Goal: Information Seeking & Learning: Learn about a topic

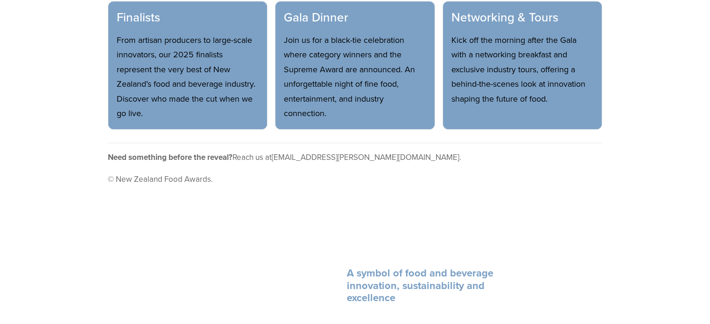
scroll to position [607, 0]
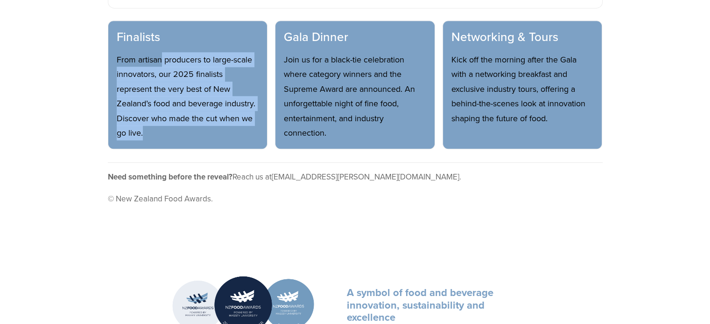
drag, startPoint x: 161, startPoint y: 42, endPoint x: 217, endPoint y: 114, distance: 90.5
click at [217, 114] on p "From artisan producers to large-scale innovators, our 2025 finalists represent …" at bounding box center [188, 96] width 142 height 88
click at [176, 89] on p "From artisan producers to large-scale innovators, our 2025 finalists represent …" at bounding box center [188, 96] width 142 height 88
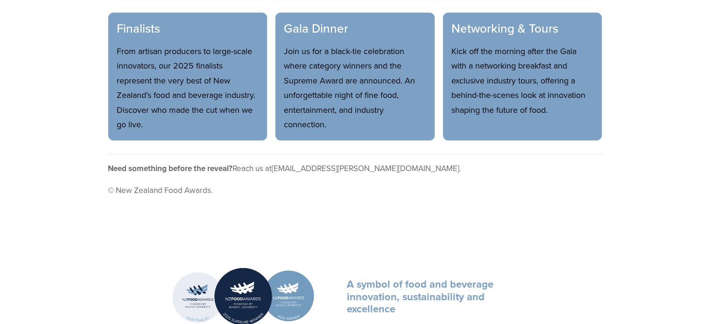
scroll to position [560, 0]
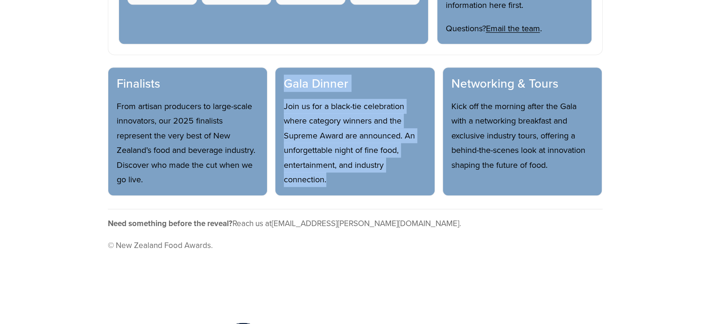
drag, startPoint x: 285, startPoint y: 67, endPoint x: 381, endPoint y: 171, distance: 141.7
click at [375, 170] on div "Gala Dinner Join us for a black-tie celebration where category winners and the …" at bounding box center [355, 131] width 160 height 129
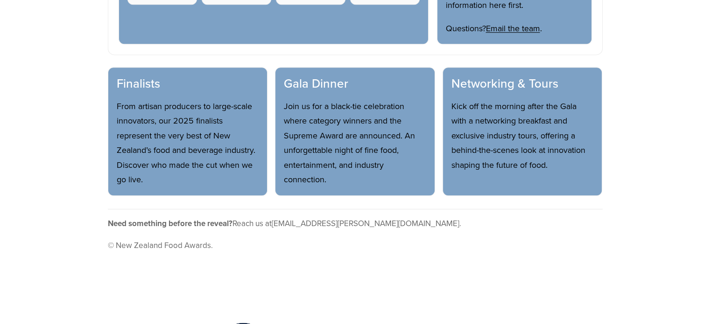
click at [491, 132] on p "Kick off the morning after the Gala with a networking breakfast and exclusive i…" at bounding box center [522, 136] width 142 height 74
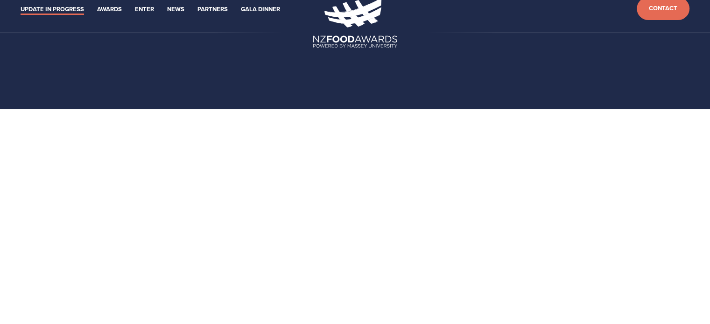
scroll to position [0, 0]
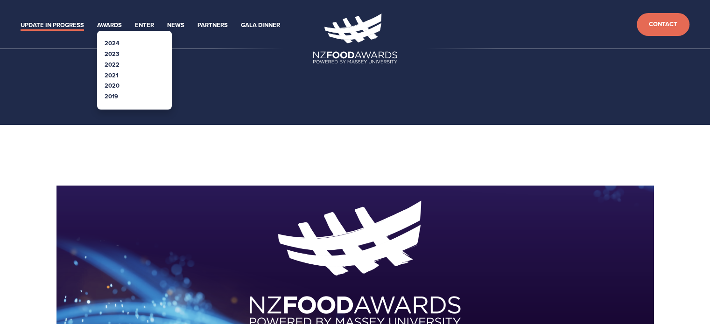
click at [118, 40] on link "2024" at bounding box center [112, 43] width 15 height 9
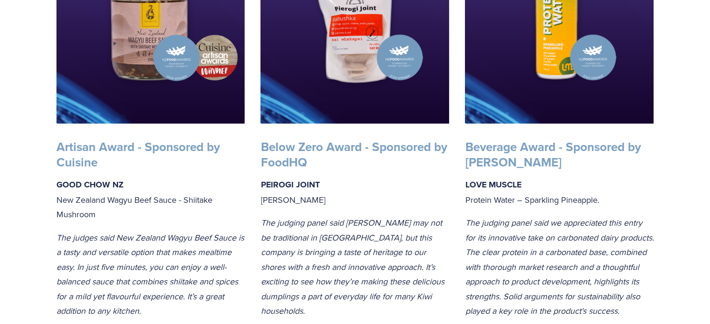
scroll to position [373, 0]
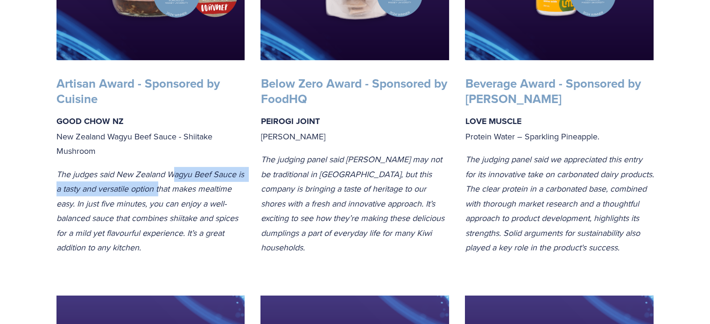
drag, startPoint x: 172, startPoint y: 180, endPoint x: 168, endPoint y: 191, distance: 12.4
click at [168, 191] on em "The judges said New Zealand Wagyu Beef Sauce is a tasty and versatile option th…" at bounding box center [151, 211] width 190 height 85
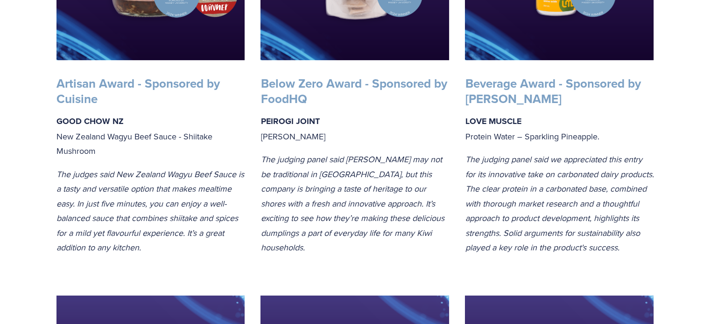
drag, startPoint x: 57, startPoint y: 104, endPoint x: 98, endPoint y: 108, distance: 40.4
click at [77, 104] on strong "Artisan Award - Sponsored by Cuisine" at bounding box center [139, 91] width 167 height 33
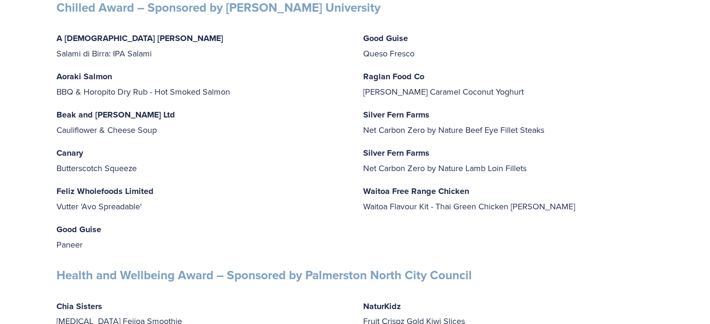
scroll to position [2894, 0]
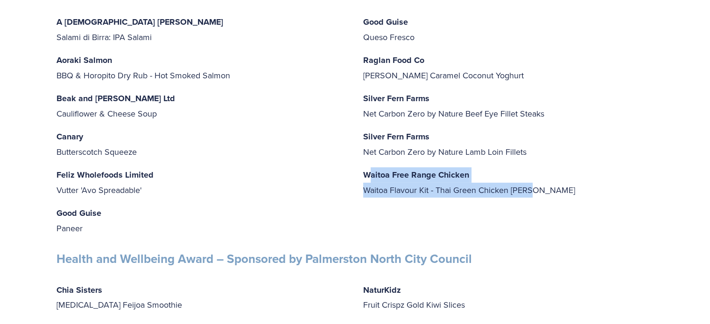
drag, startPoint x: 368, startPoint y: 208, endPoint x: 552, endPoint y: 225, distance: 184.7
click at [552, 197] on p "Waitoa Free Range Chicken Waitoa Flavour Kit - Thai Green Chicken [PERSON_NAME]" at bounding box center [508, 183] width 291 height 30
drag, startPoint x: 547, startPoint y: 225, endPoint x: 310, endPoint y: 193, distance: 239.3
click at [352, 193] on div "A [DEMOGRAPHIC_DATA] Butcher Salami di Birra: IPA Salami Aoraki Salmon BBQ & Ho…" at bounding box center [355, 125] width 613 height 237
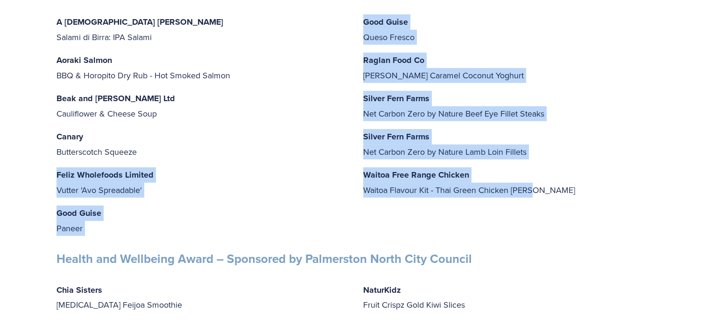
click at [239, 193] on div "A [DEMOGRAPHIC_DATA] Butcher Salami di Birra: IPA Salami Aoraki Salmon BBQ & Ho…" at bounding box center [201, 124] width 291 height 221
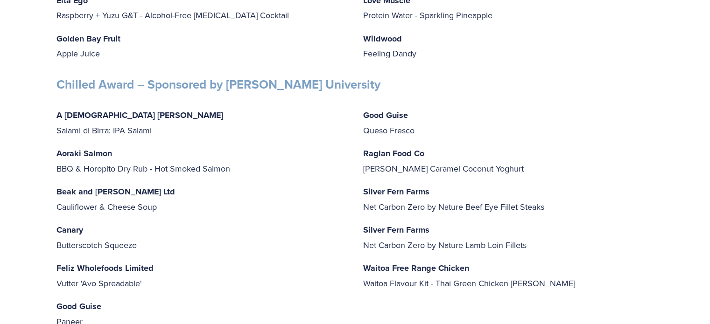
scroll to position [2848, 0]
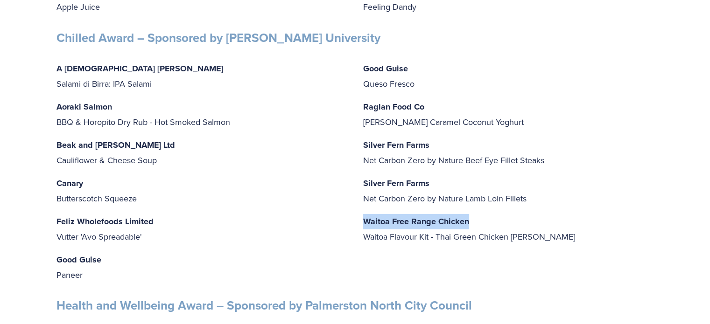
drag, startPoint x: 385, startPoint y: 256, endPoint x: 510, endPoint y: 256, distance: 124.6
click at [510, 252] on div "Good Guise Queso Fresco Raglan Food Co [PERSON_NAME] Caramel Coconut Yoghurt Si…" at bounding box center [508, 152] width 307 height 199
click at [432, 252] on div "Good Guise Queso Fresco Raglan Food Co [PERSON_NAME] Caramel Coconut Yoghurt Si…" at bounding box center [508, 152] width 307 height 199
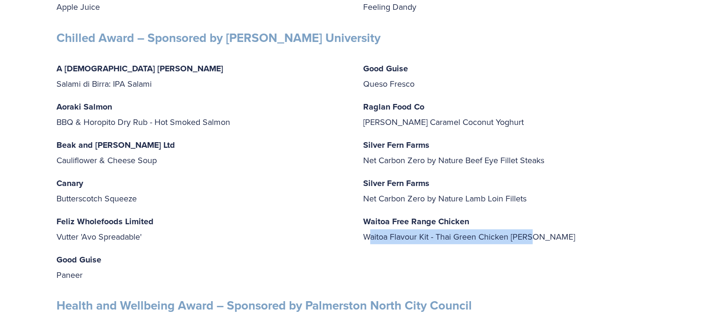
drag, startPoint x: 370, startPoint y: 269, endPoint x: 583, endPoint y: 269, distance: 212.9
click at [583, 244] on p "Waitoa Free Range Chicken Waitoa Flavour Kit - Thai Green Chicken [PERSON_NAME]" at bounding box center [508, 229] width 291 height 30
copy p "aitoa Flavour Kit - Thai Green Chicken [PERSON_NAME]"
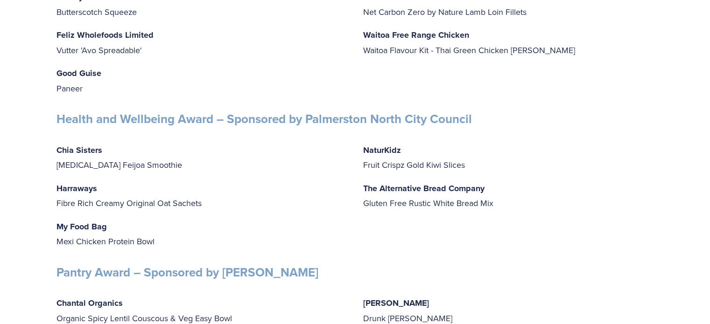
click at [184, 249] on p "My Food Bag Mexi Chicken Protein Bowl" at bounding box center [201, 234] width 291 height 30
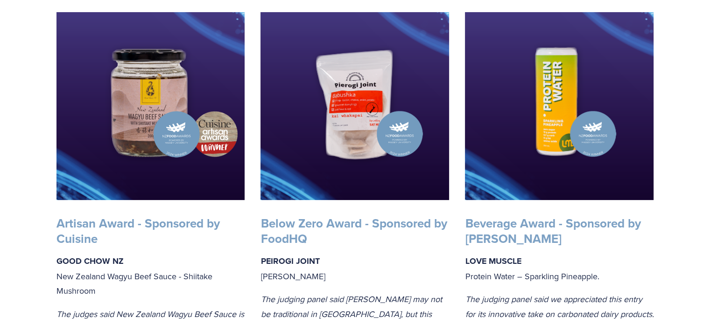
scroll to position [0, 0]
